Goal: Task Accomplishment & Management: Use online tool/utility

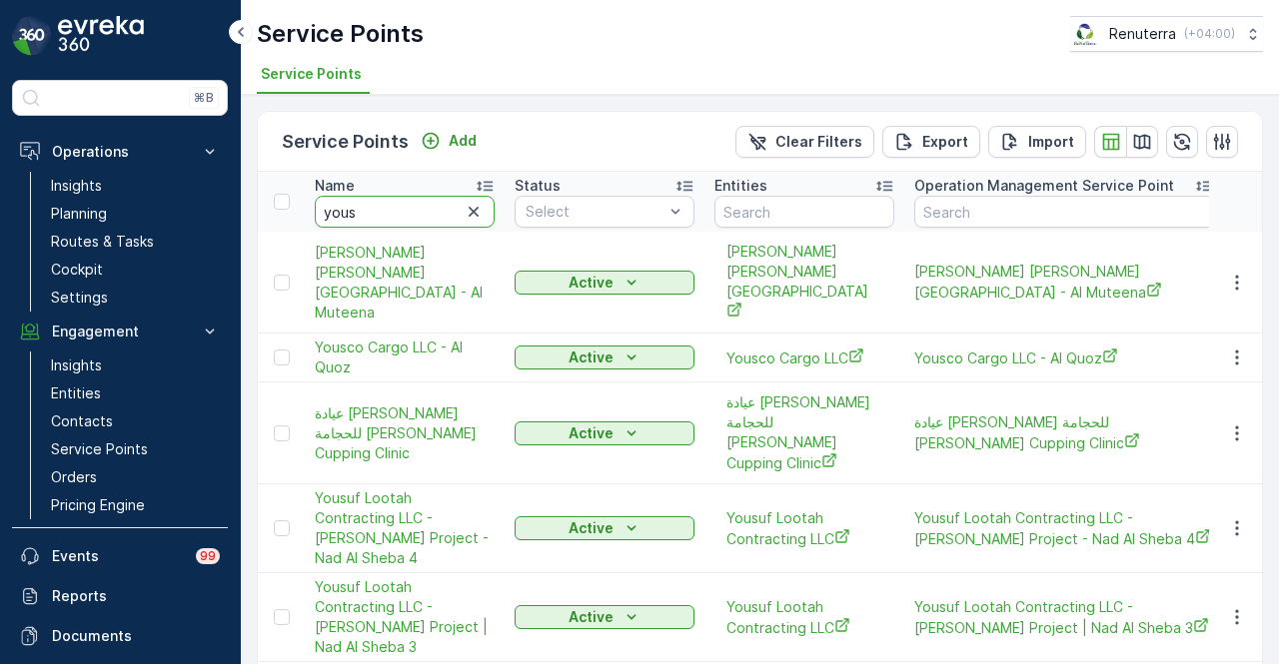
click at [412, 196] on input "yous" at bounding box center [405, 212] width 180 height 32
type input "y"
type input "nette"
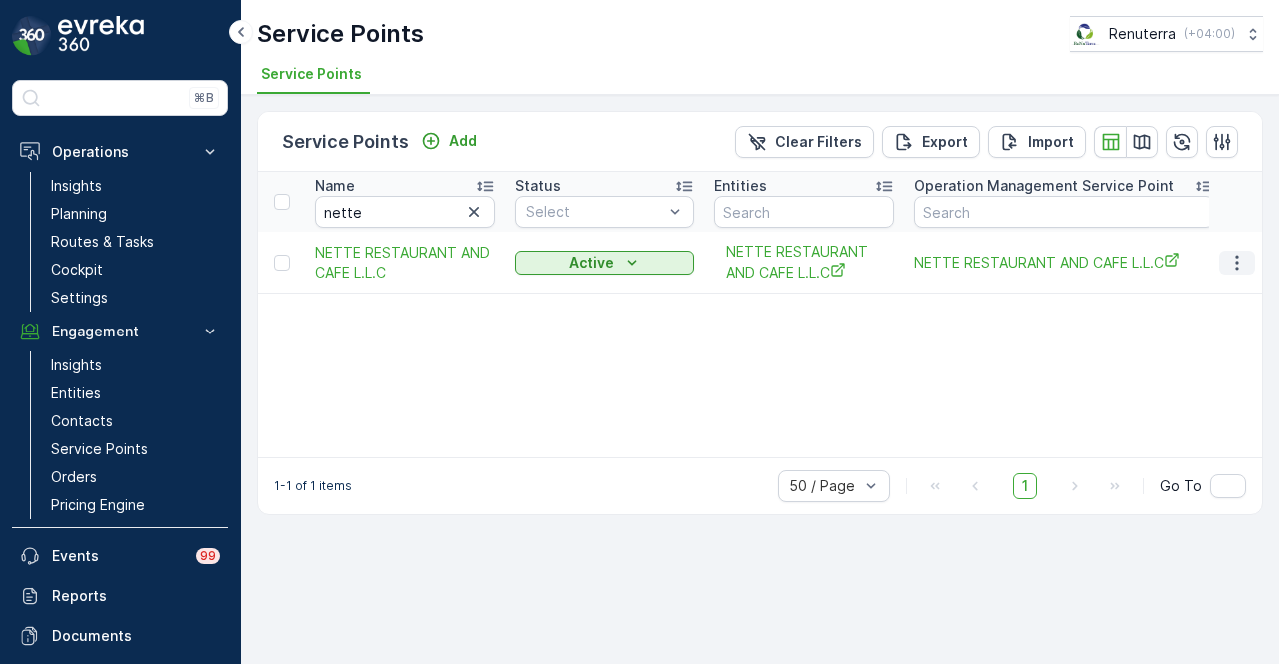
click at [1226, 267] on button "button" at bounding box center [1237, 263] width 36 height 24
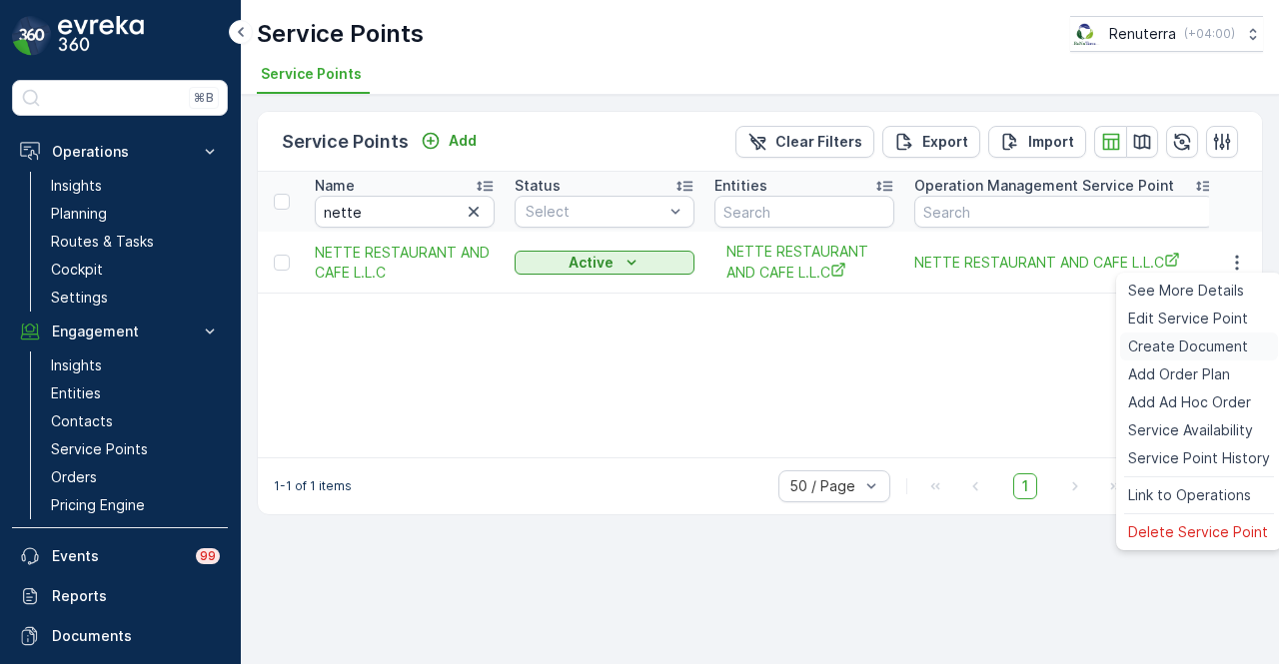
click at [1229, 339] on span "Create Document" at bounding box center [1188, 347] width 120 height 20
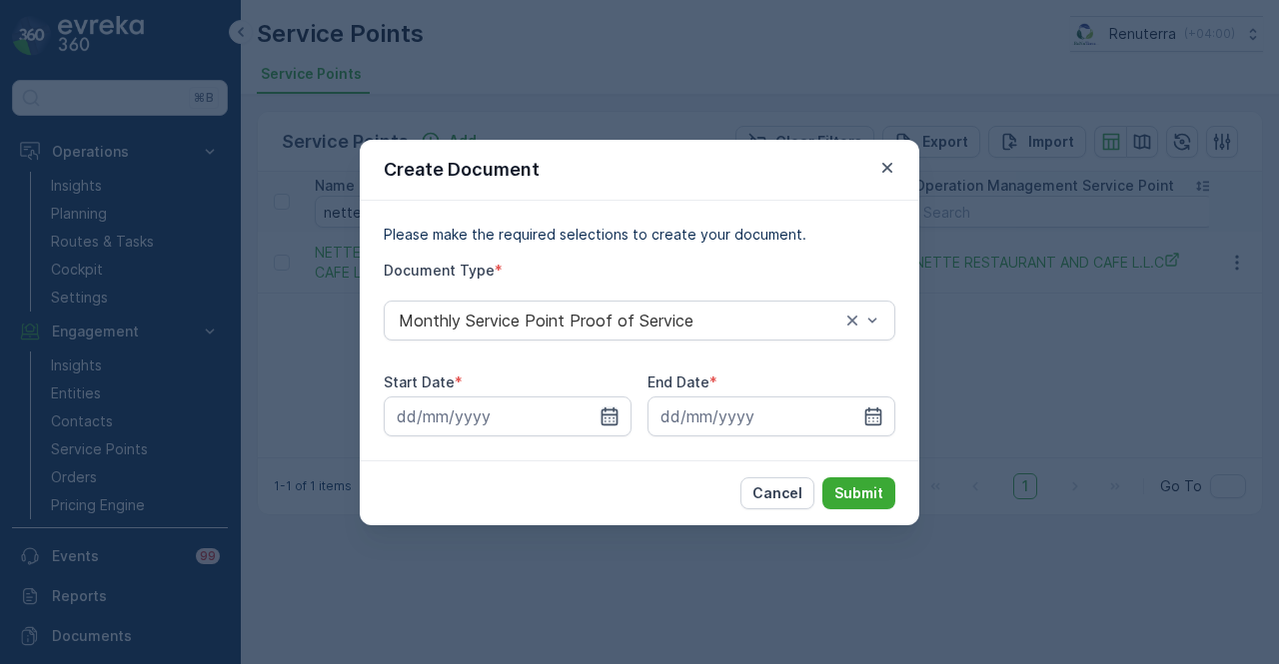
click at [601, 421] on icon "button" at bounding box center [609, 416] width 17 height 18
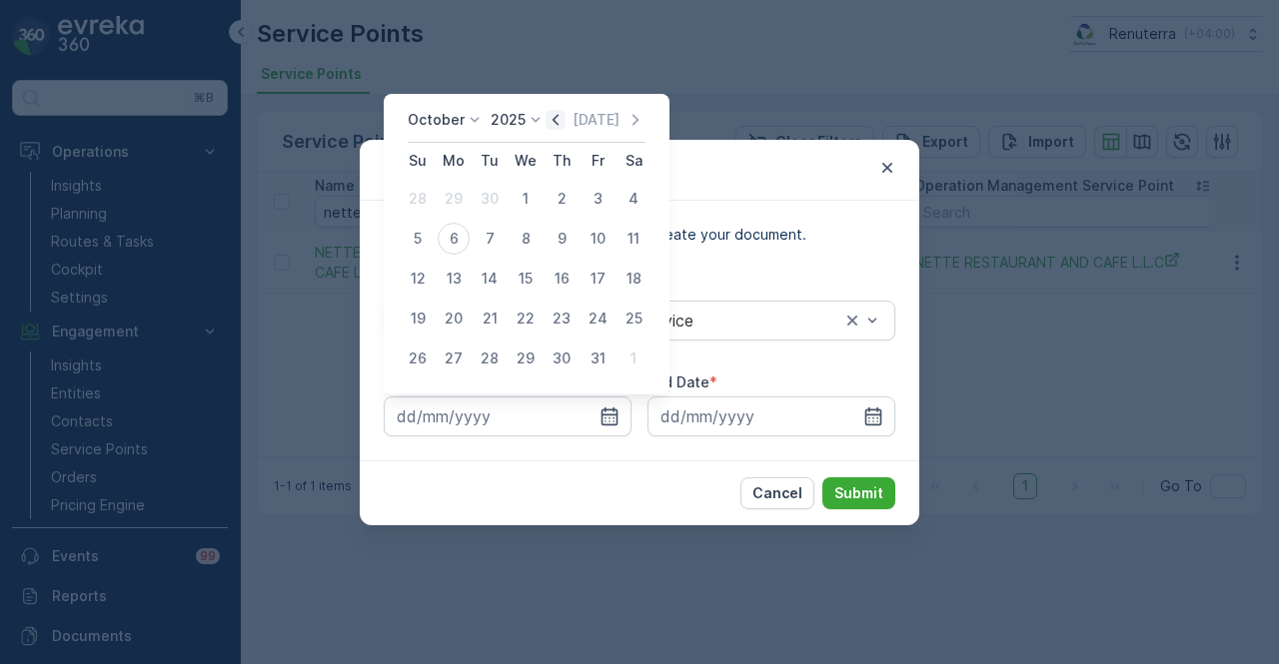
click at [550, 119] on icon "button" at bounding box center [555, 120] width 20 height 20
click at [475, 199] on div "2" at bounding box center [490, 199] width 32 height 32
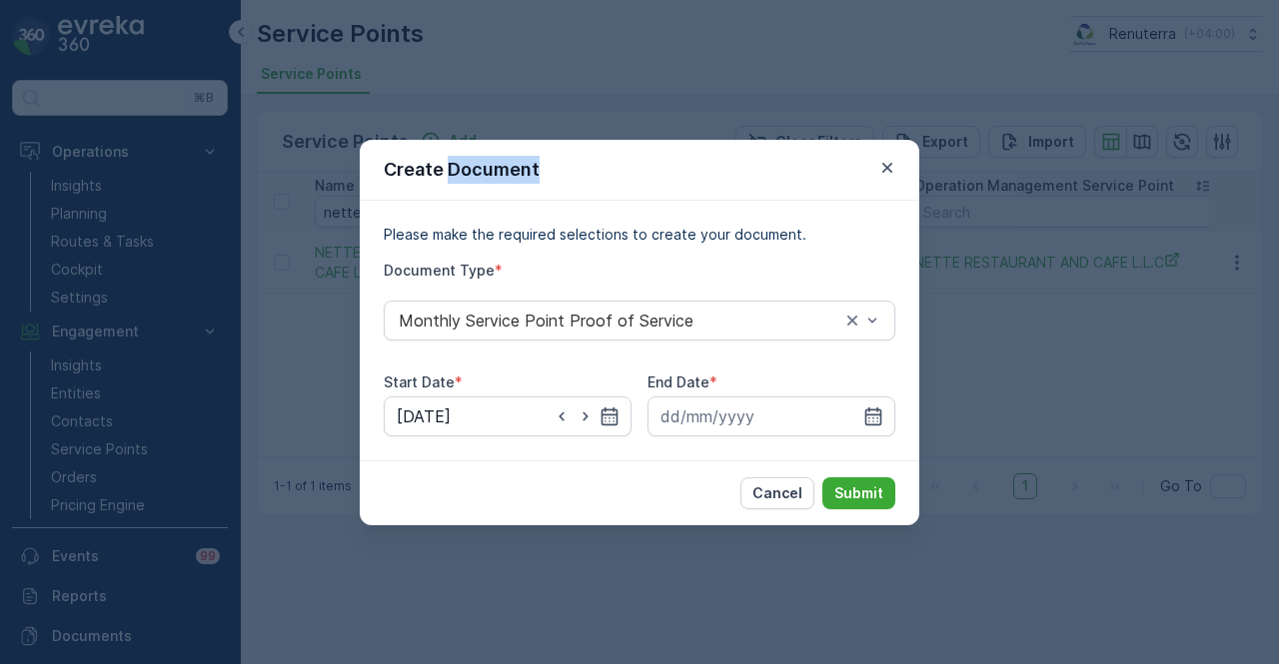
click at [475, 199] on div "Create Document" at bounding box center [639, 170] width 559 height 61
click at [565, 405] on input "[DATE]" at bounding box center [508, 417] width 248 height 40
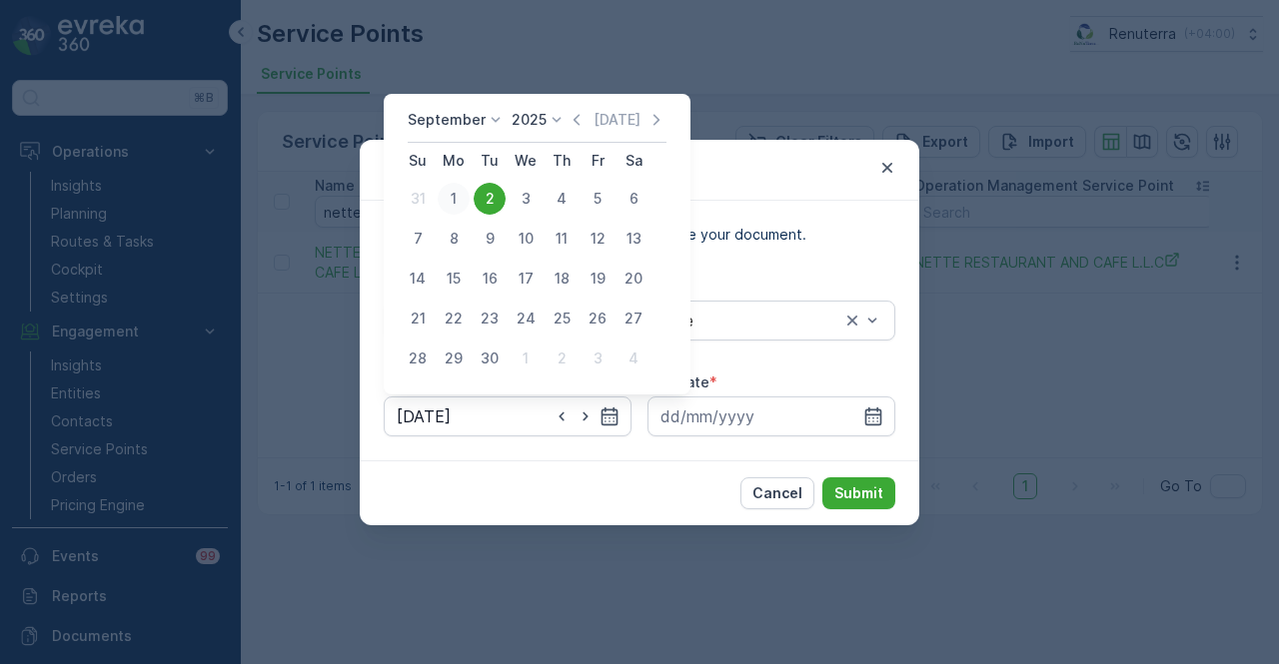
click at [450, 207] on div "1" at bounding box center [454, 199] width 32 height 32
type input "[DATE]"
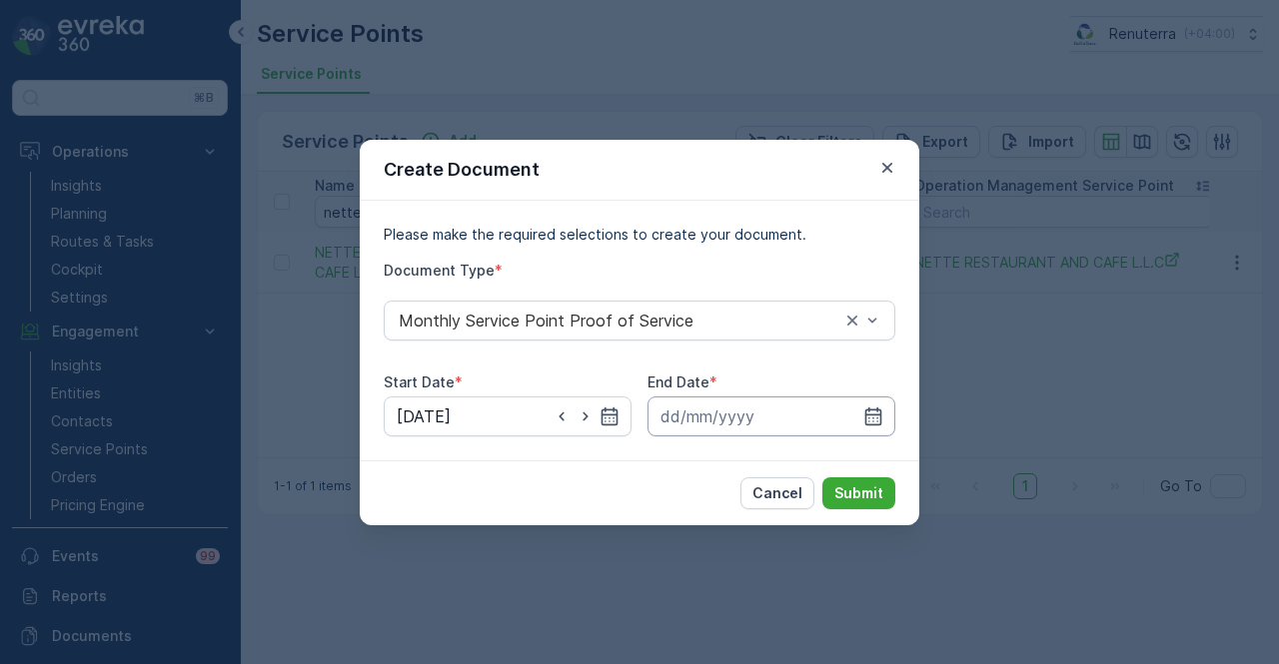
click at [885, 410] on input at bounding box center [771, 417] width 248 height 40
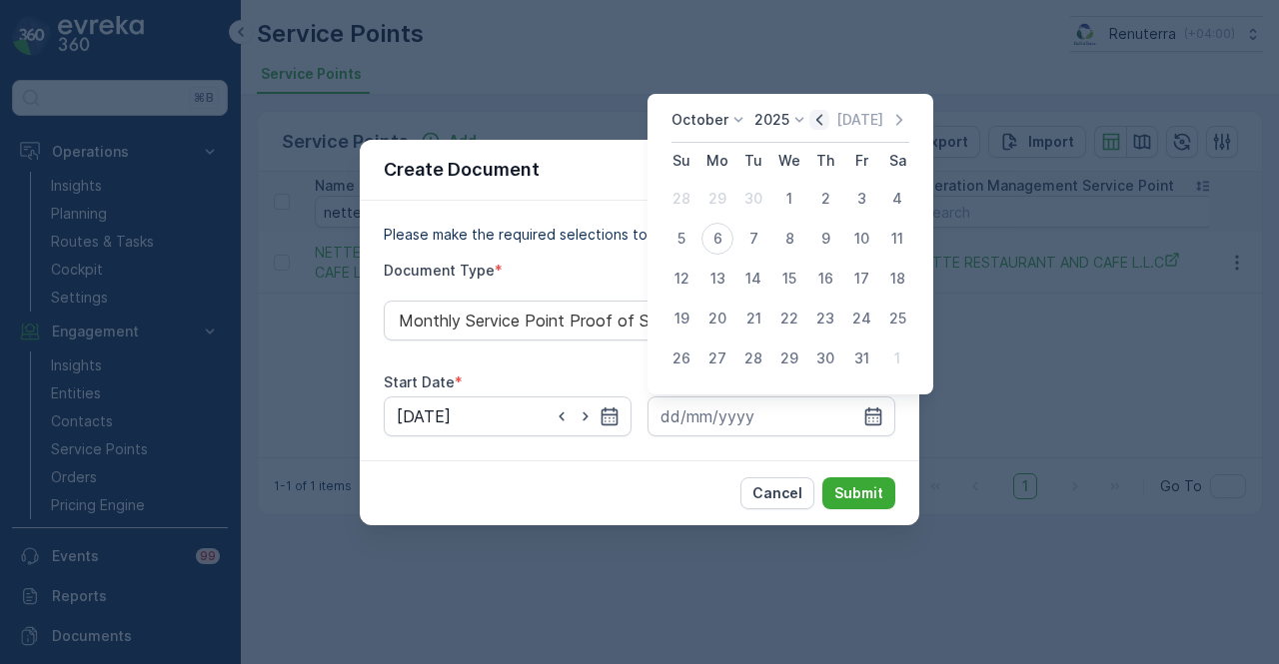
click at [829, 121] on icon "button" at bounding box center [819, 120] width 20 height 20
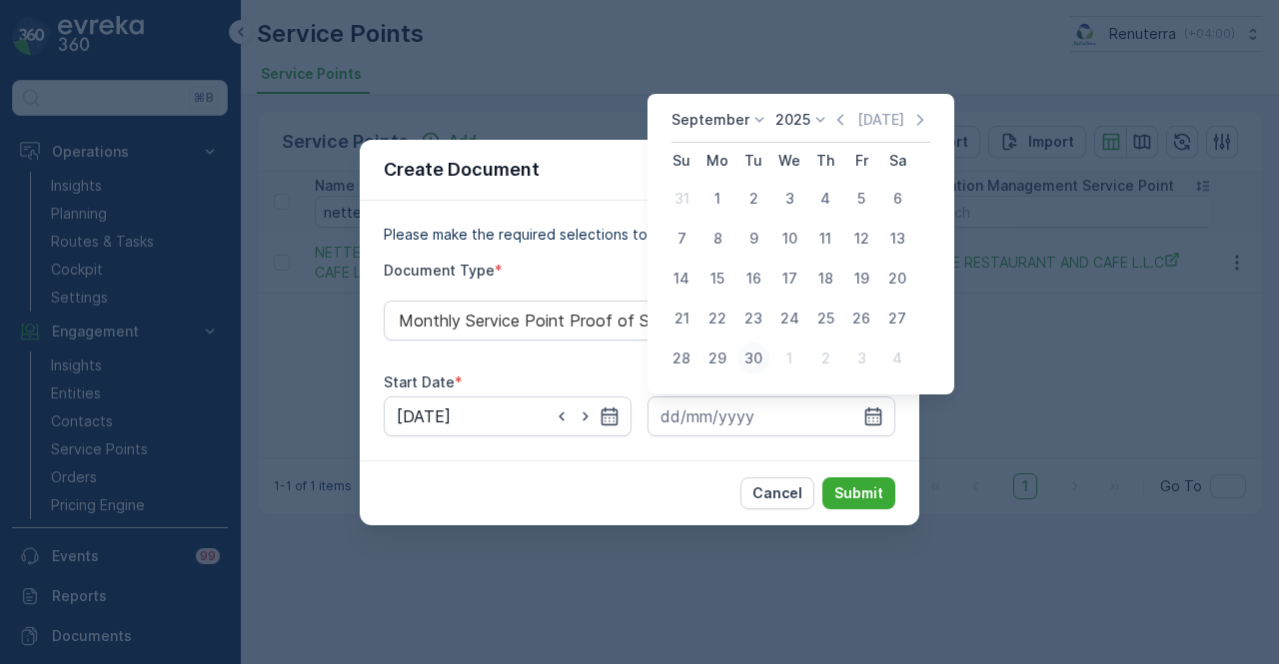
click at [754, 371] on div "30" at bounding box center [753, 359] width 32 height 32
type input "[DATE]"
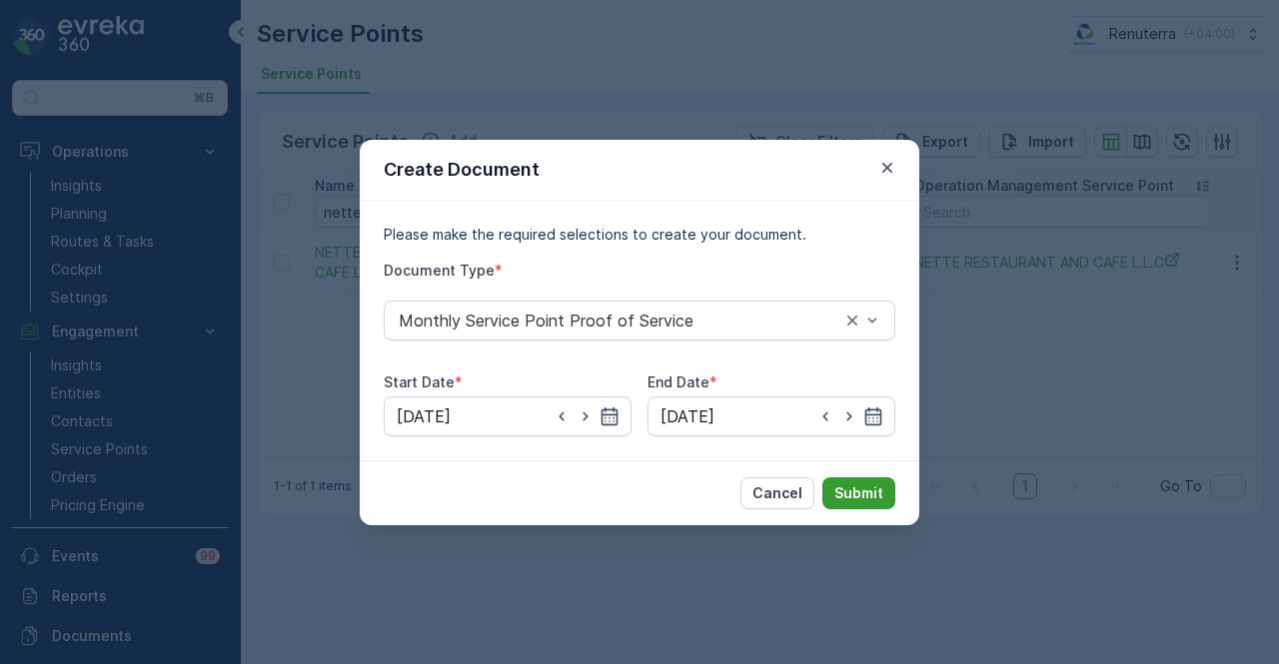
click at [875, 490] on p "Submit" at bounding box center [858, 493] width 49 height 20
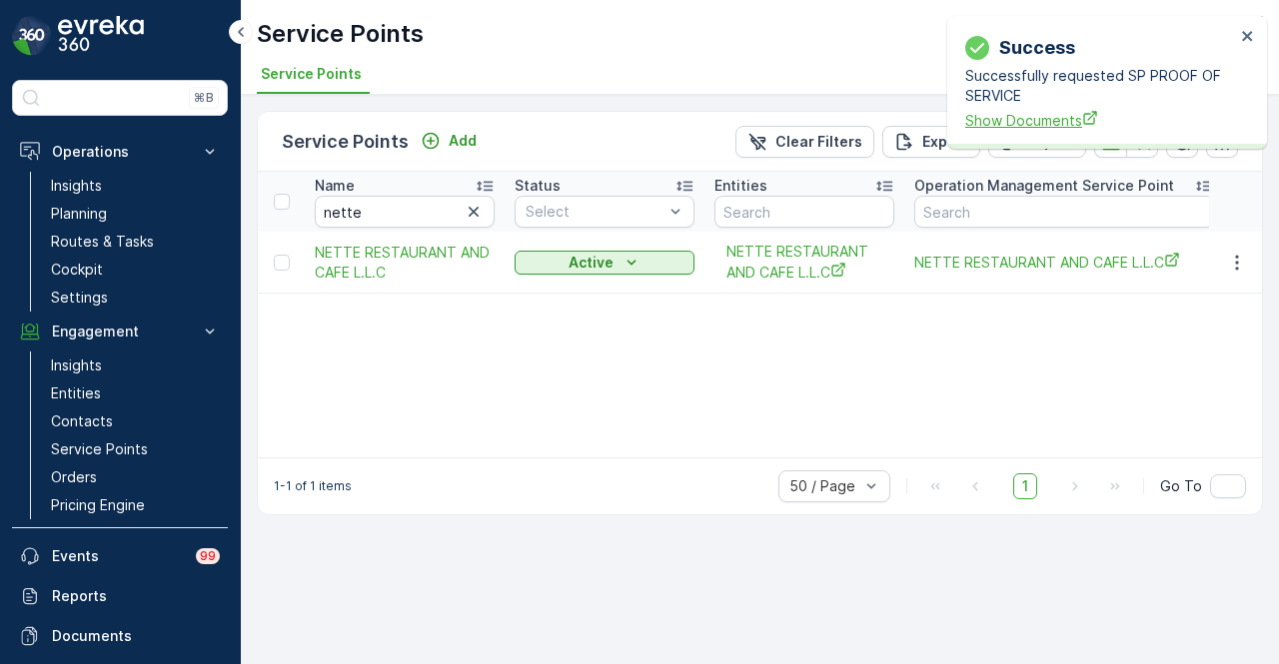
click at [1029, 115] on span "Show Documents" at bounding box center [1100, 120] width 270 height 21
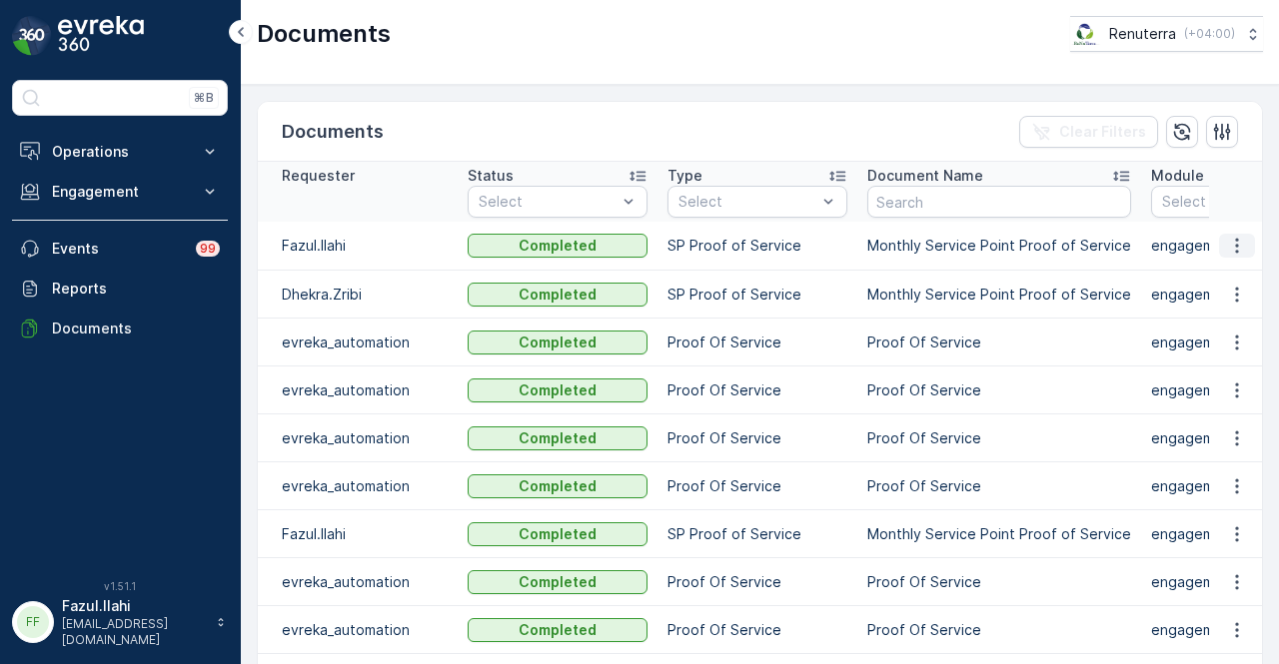
click at [1234, 238] on icon "button" at bounding box center [1237, 246] width 20 height 20
click at [1229, 263] on div "See Details" at bounding box center [1231, 274] width 93 height 28
